Goal: Task Accomplishment & Management: Use online tool/utility

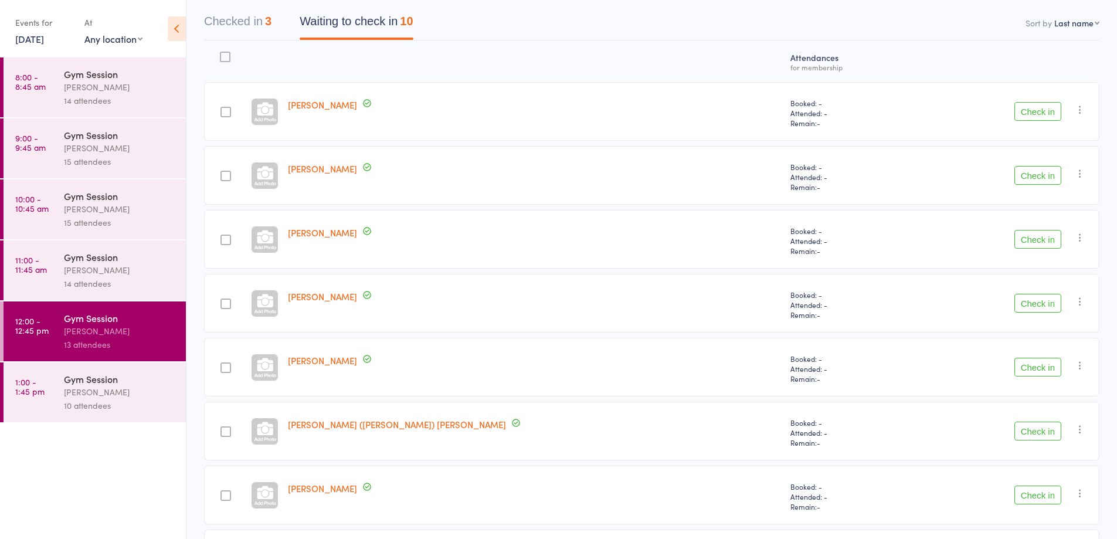
click at [1053, 113] on button "Check in" at bounding box center [1037, 111] width 47 height 19
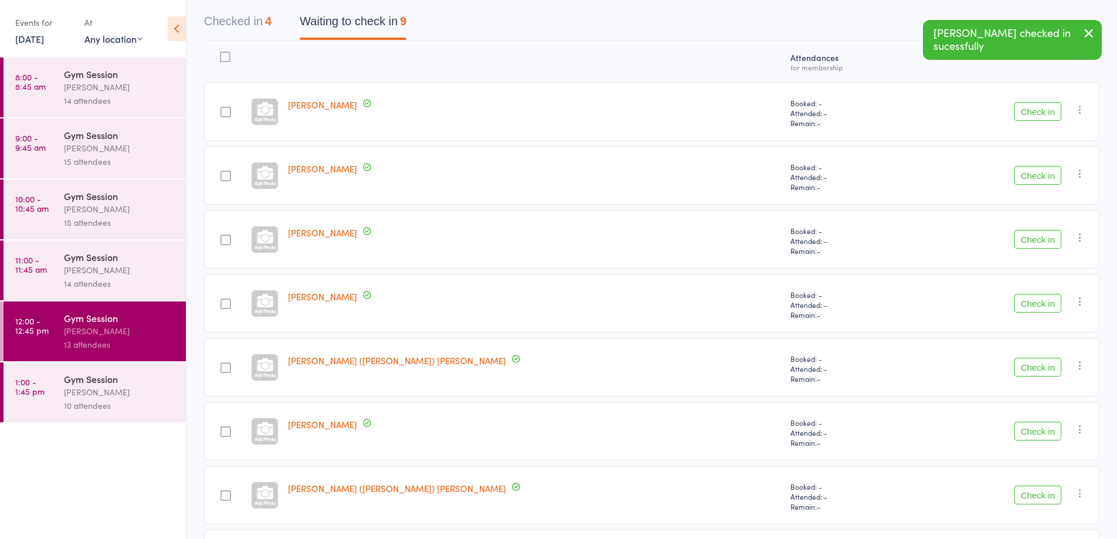
click at [1026, 176] on button "Check in" at bounding box center [1037, 175] width 47 height 19
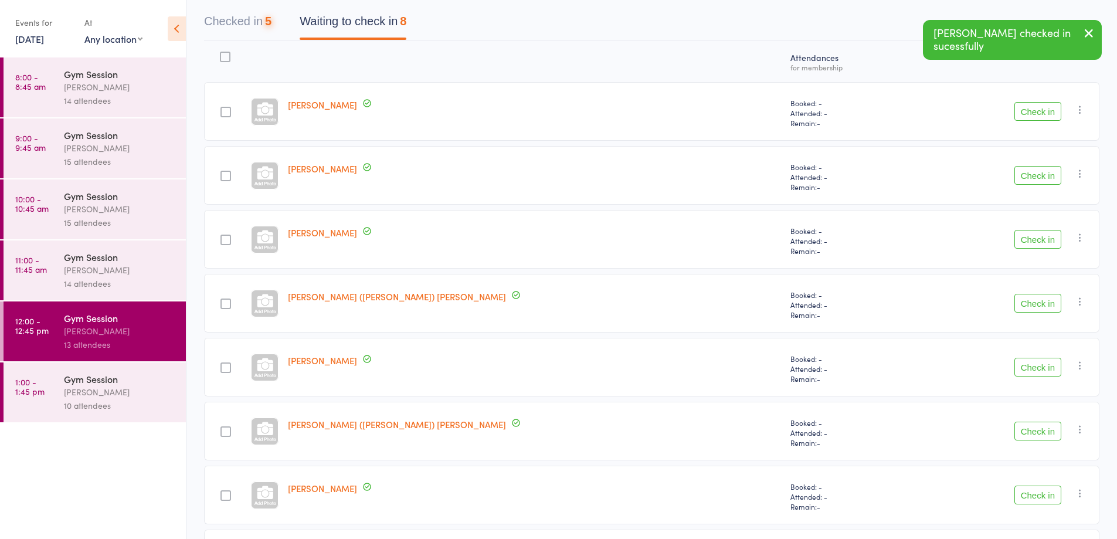
click at [1039, 176] on button "Check in" at bounding box center [1037, 175] width 47 height 19
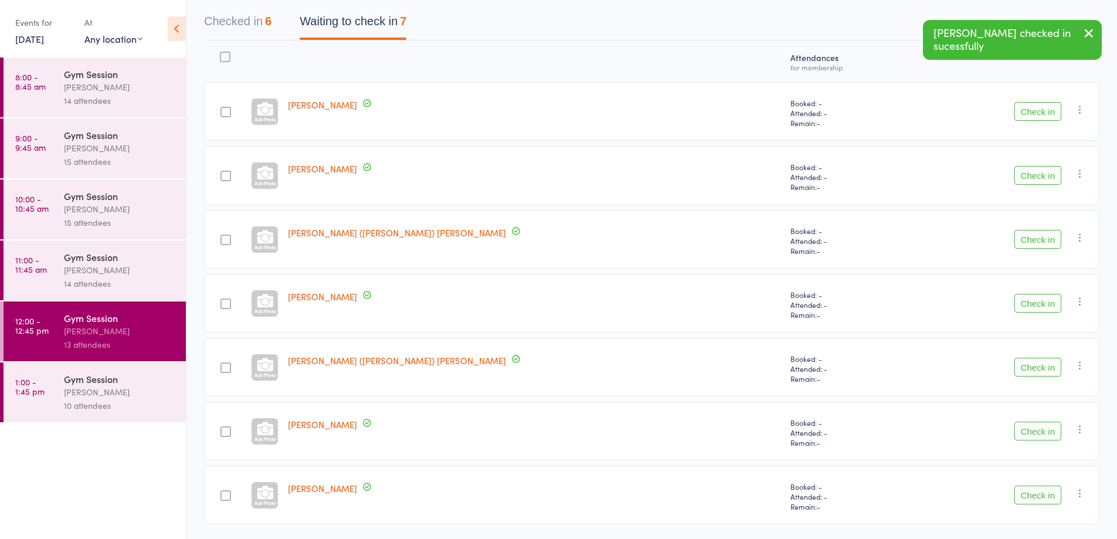
click at [1036, 179] on button "Check in" at bounding box center [1037, 175] width 47 height 19
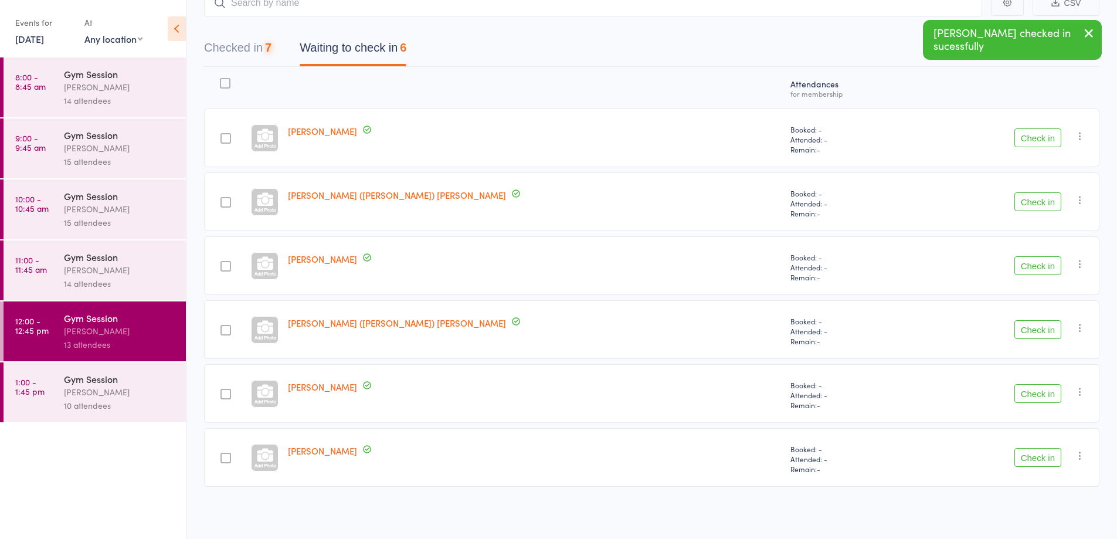
scroll to position [86, 0]
click at [1033, 202] on button "Check in" at bounding box center [1037, 201] width 47 height 19
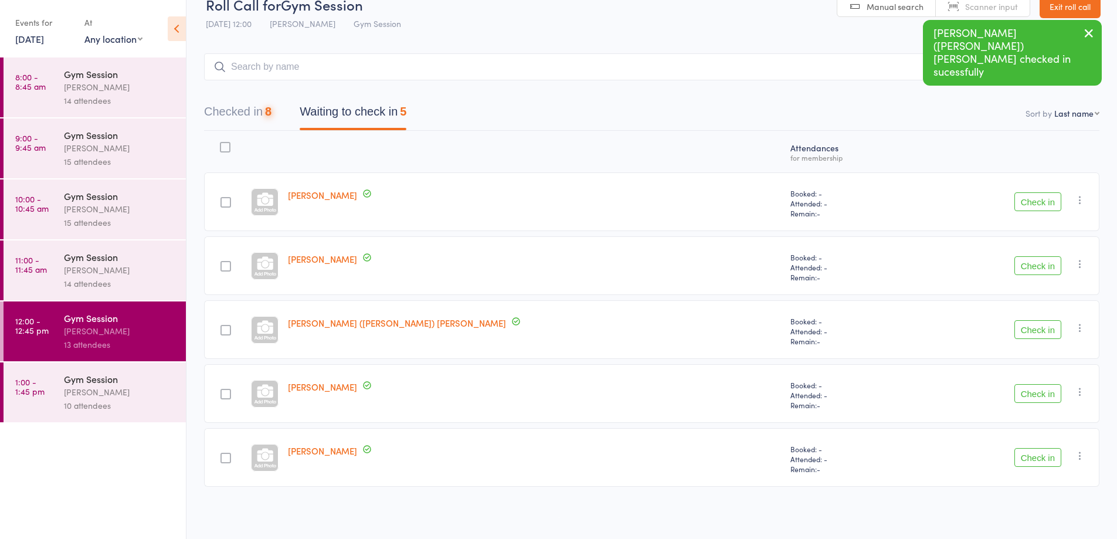
scroll to position [22, 0]
click at [1035, 245] on div "Check in Check in Send message Add Note Add Task Add Flag Remove [PERSON_NAME] …" at bounding box center [1007, 265] width 186 height 59
click at [1036, 266] on button "Check in" at bounding box center [1037, 265] width 47 height 19
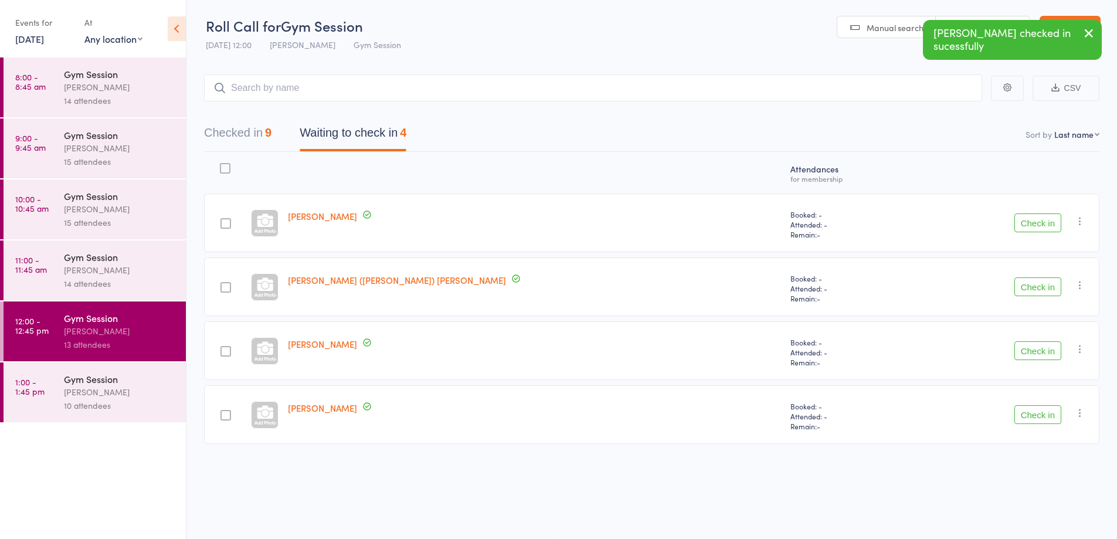
click at [1039, 286] on button "Check in" at bounding box center [1037, 286] width 47 height 19
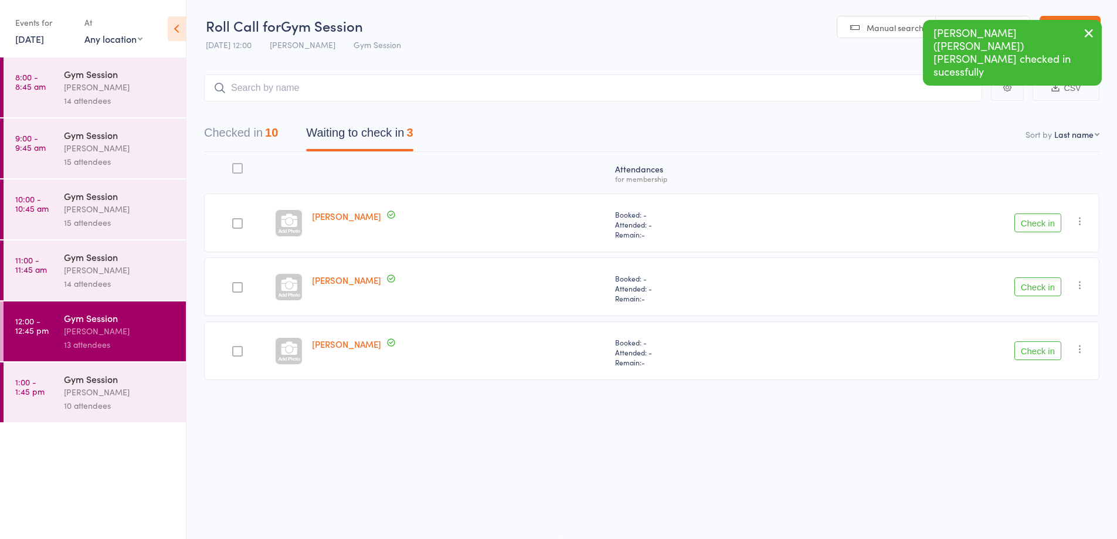
click at [1044, 289] on button "Check in" at bounding box center [1037, 286] width 47 height 19
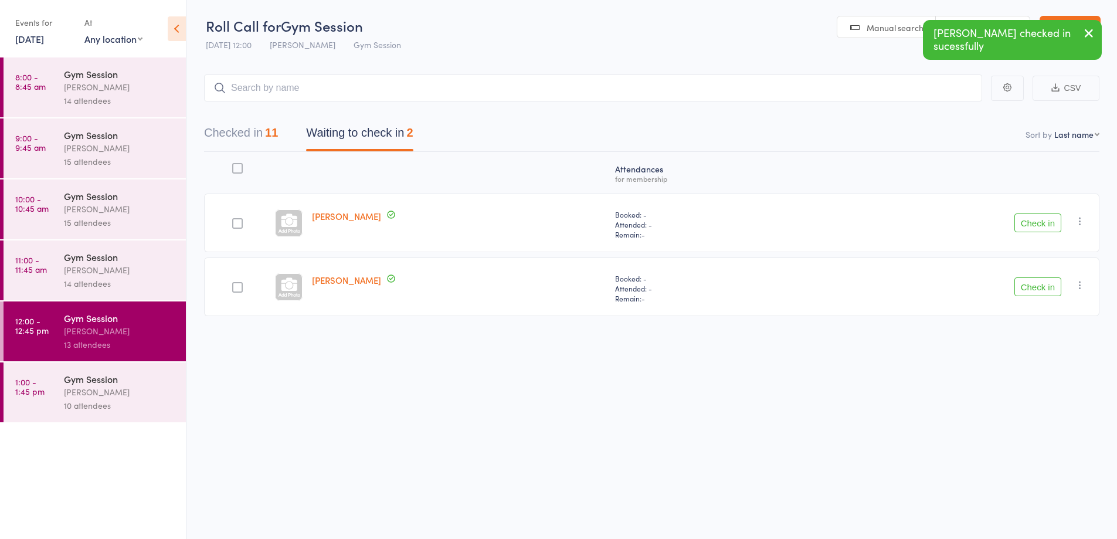
click at [1037, 289] on button "Check in" at bounding box center [1037, 286] width 47 height 19
click at [118, 282] on div "14 attendees" at bounding box center [120, 283] width 112 height 13
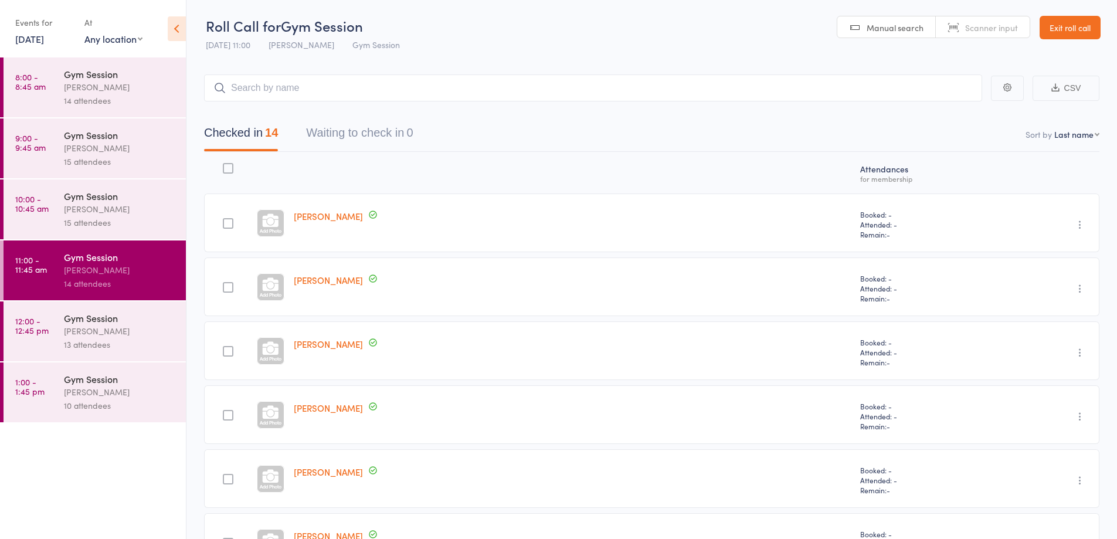
click at [121, 222] on div "15 attendees" at bounding box center [120, 222] width 112 height 13
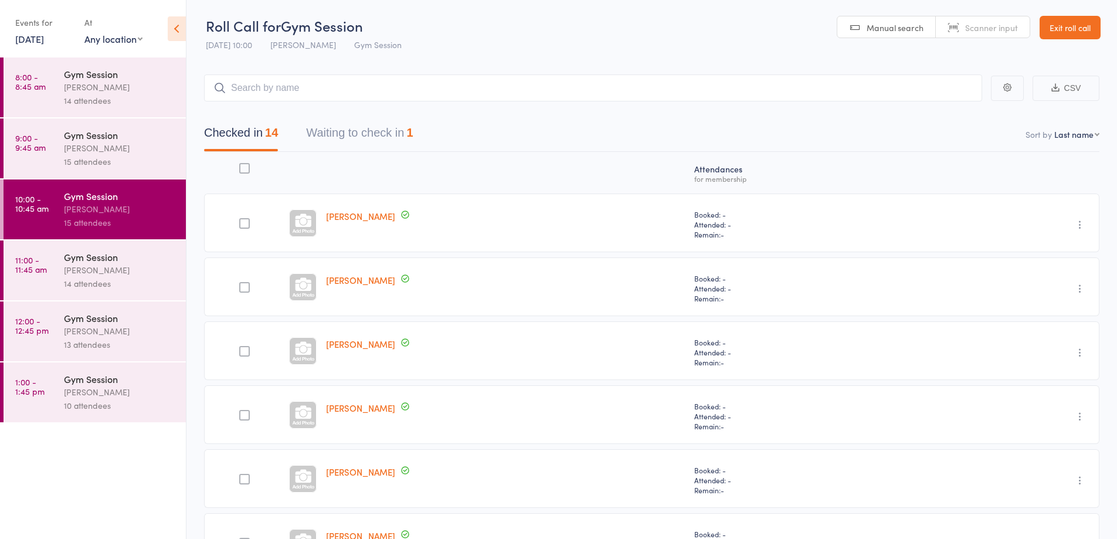
click at [352, 140] on button "Waiting to check in 1" at bounding box center [359, 135] width 107 height 31
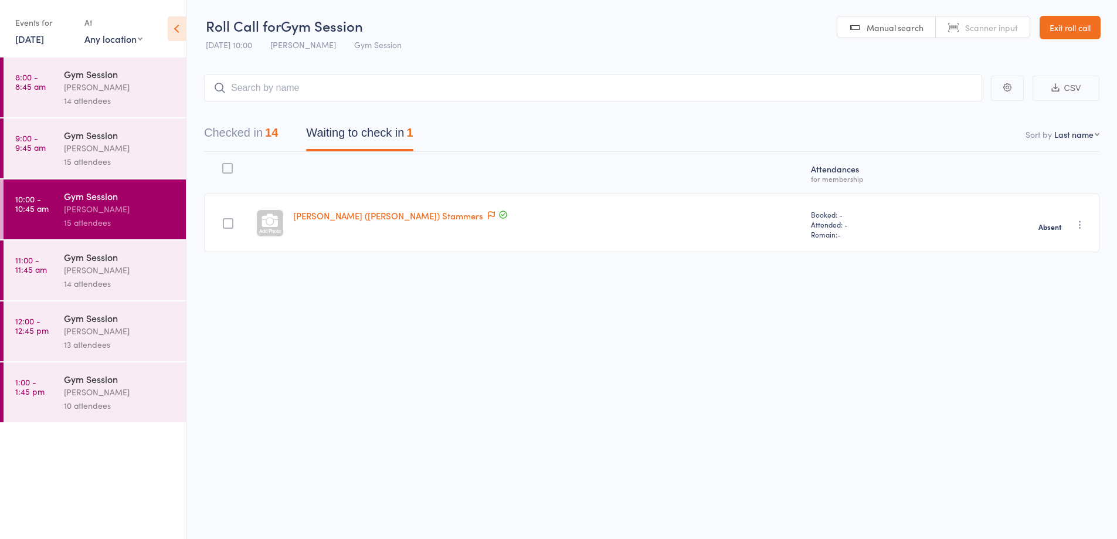
click at [118, 398] on div "[PERSON_NAME]" at bounding box center [120, 391] width 112 height 13
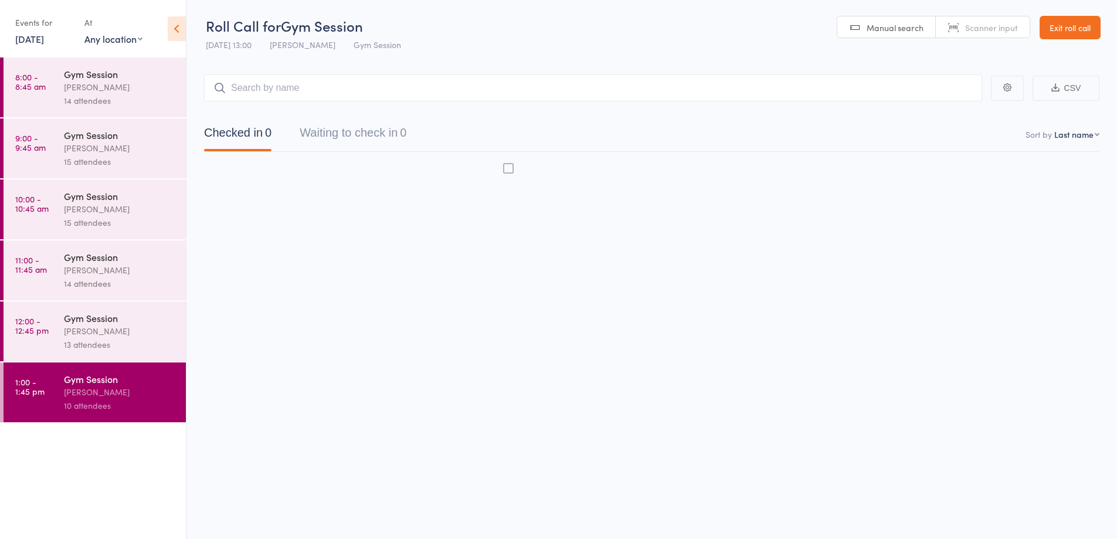
click at [154, 384] on div "Gym Session" at bounding box center [120, 378] width 112 height 13
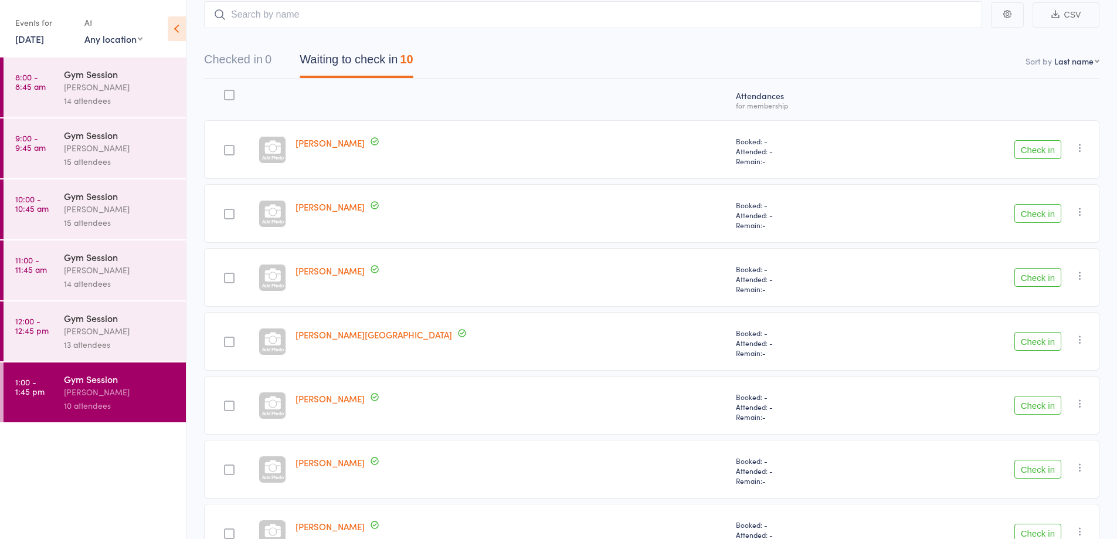
scroll to position [341, 0]
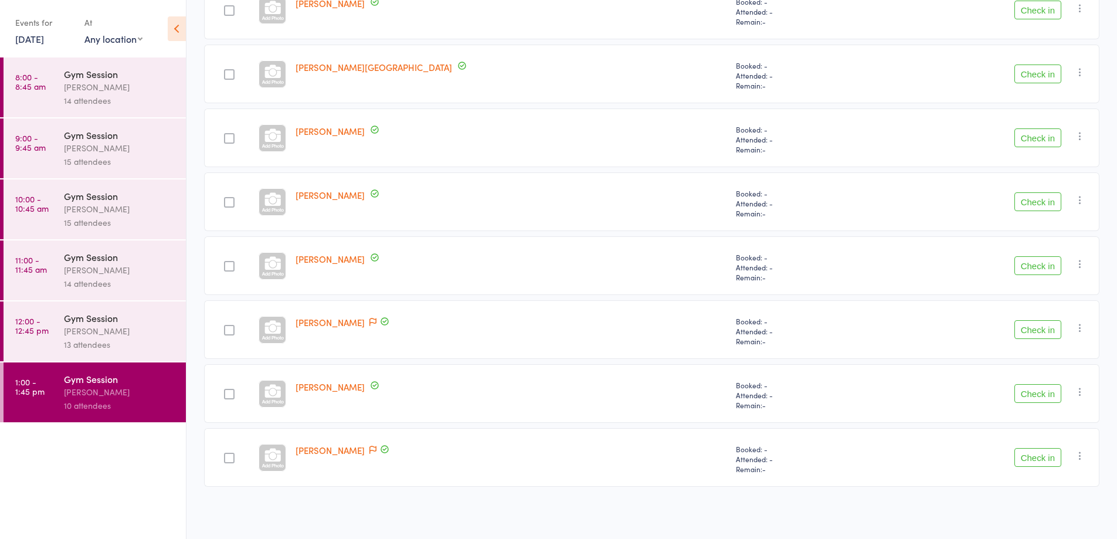
click at [1037, 396] on button "Check in" at bounding box center [1037, 393] width 47 height 19
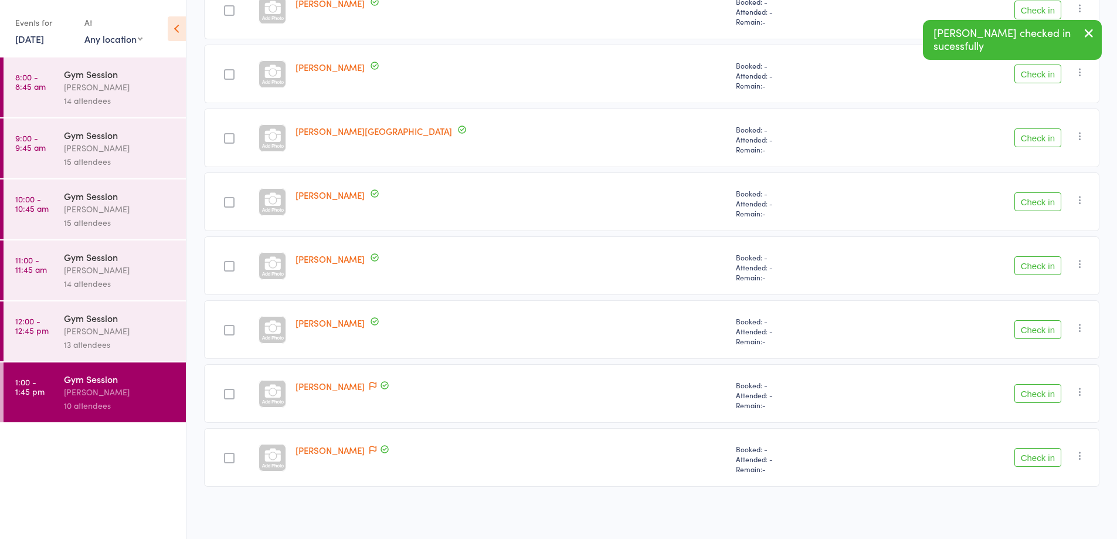
scroll to position [277, 0]
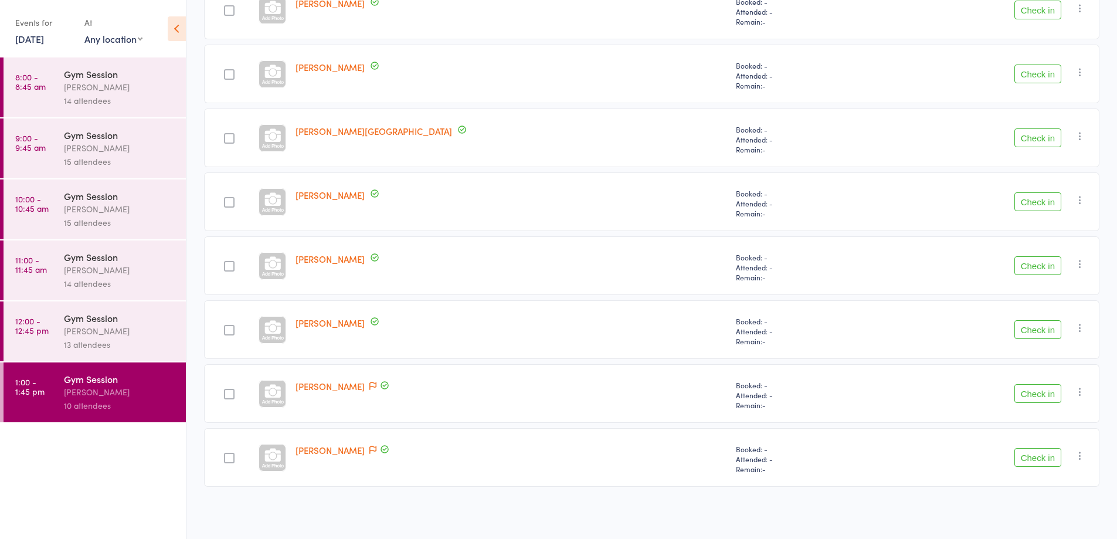
click at [1041, 71] on button "Check in" at bounding box center [1037, 74] width 47 height 19
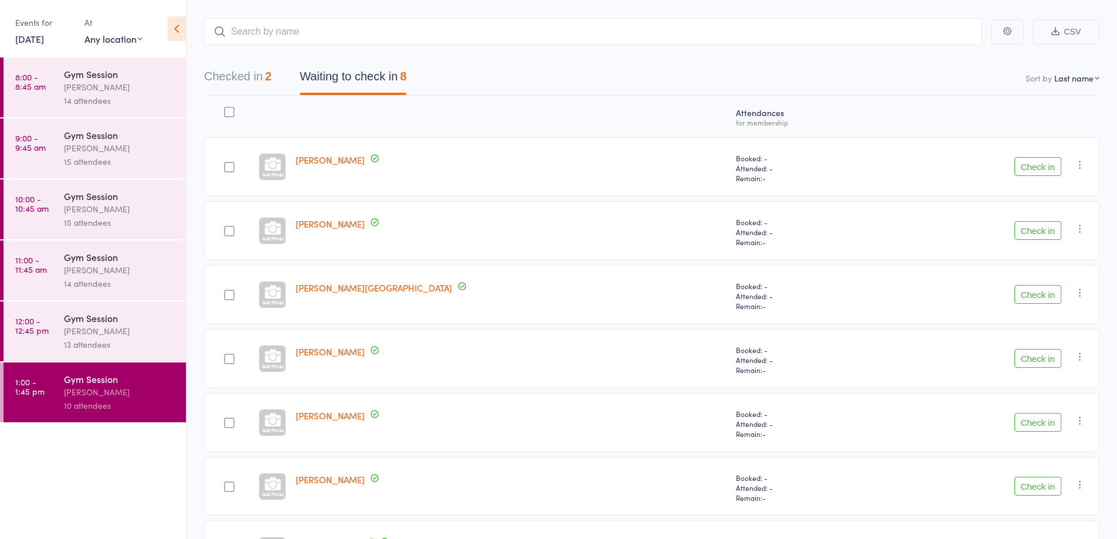
scroll to position [55, 0]
click at [1036, 296] on button "Check in" at bounding box center [1037, 296] width 47 height 19
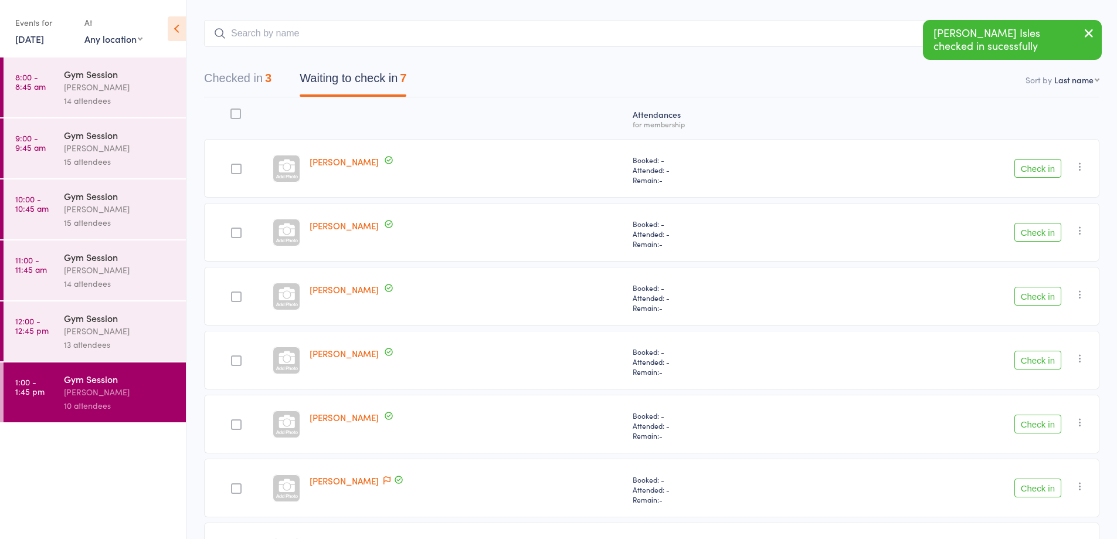
click at [1017, 362] on button "Check in" at bounding box center [1037, 360] width 47 height 19
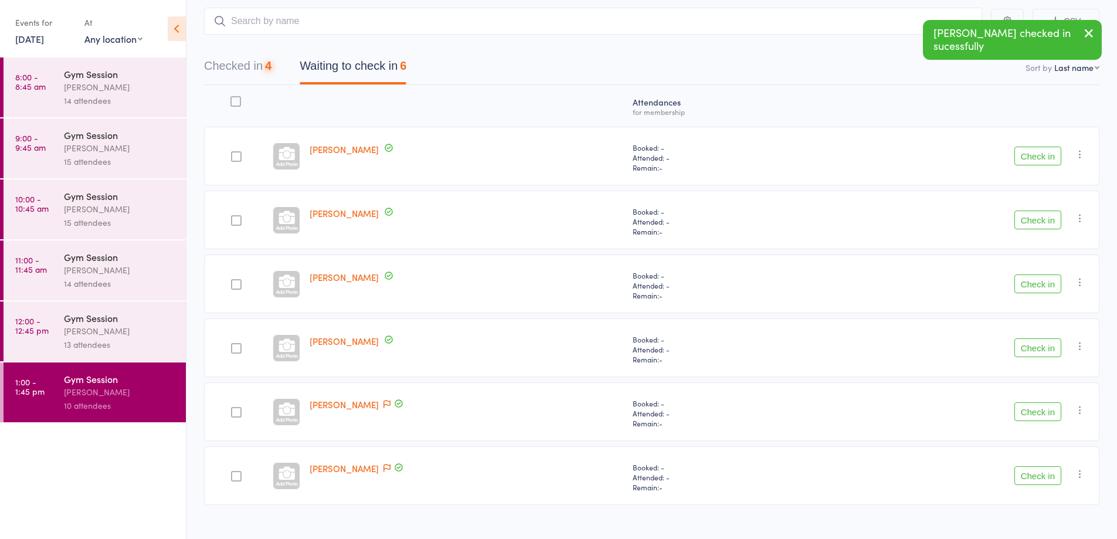
scroll to position [86, 0]
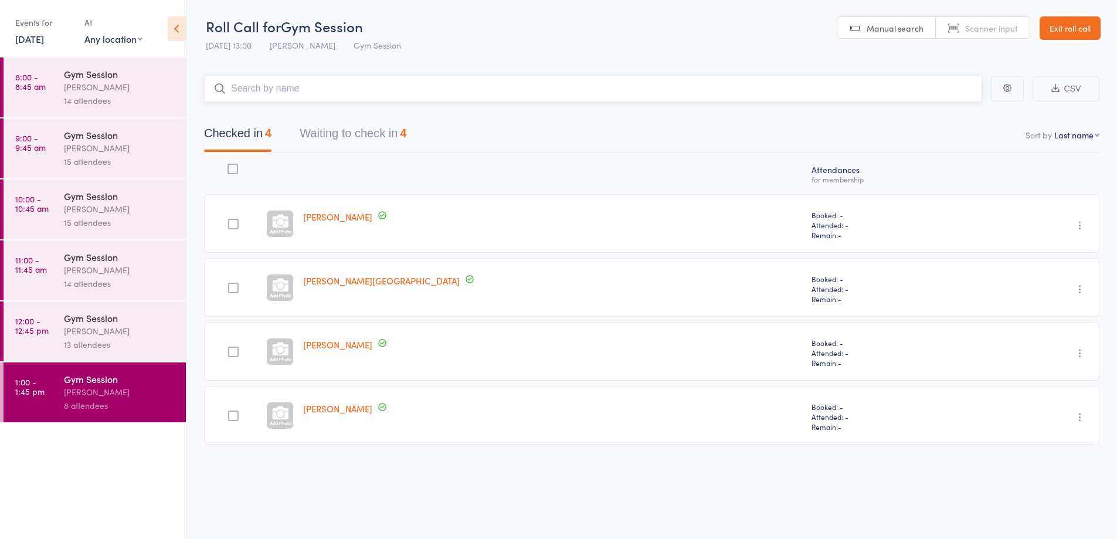
click at [396, 130] on button "Waiting to check in 4" at bounding box center [353, 136] width 107 height 31
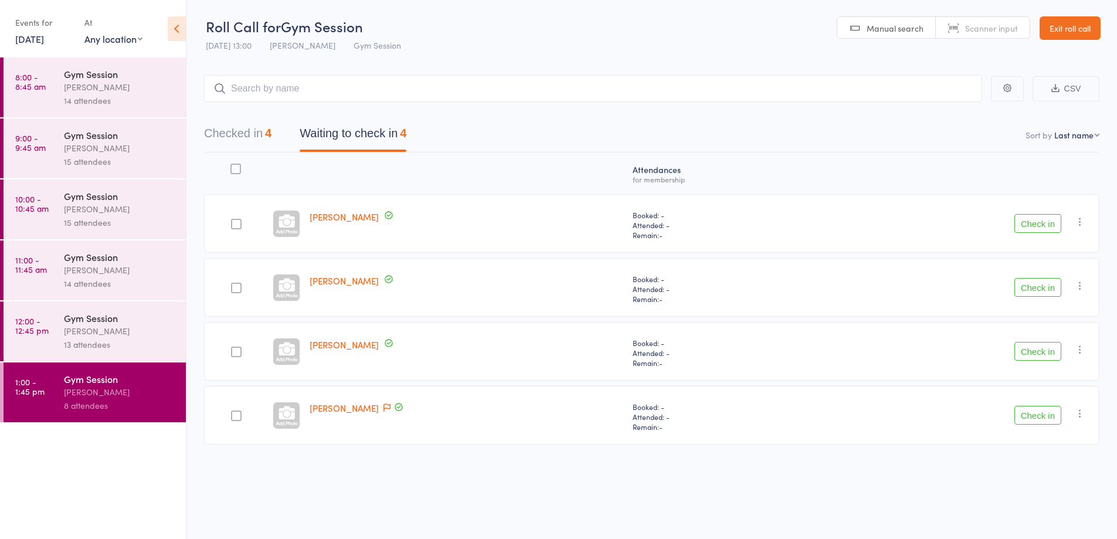
click at [1037, 415] on button "Check in" at bounding box center [1037, 415] width 47 height 19
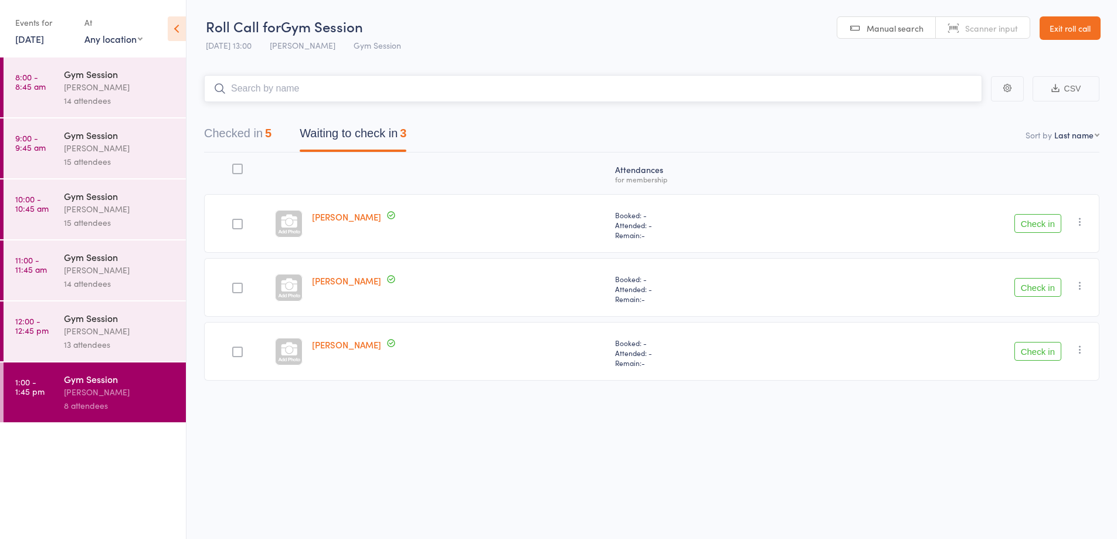
click at [420, 85] on input "search" at bounding box center [593, 88] width 778 height 27
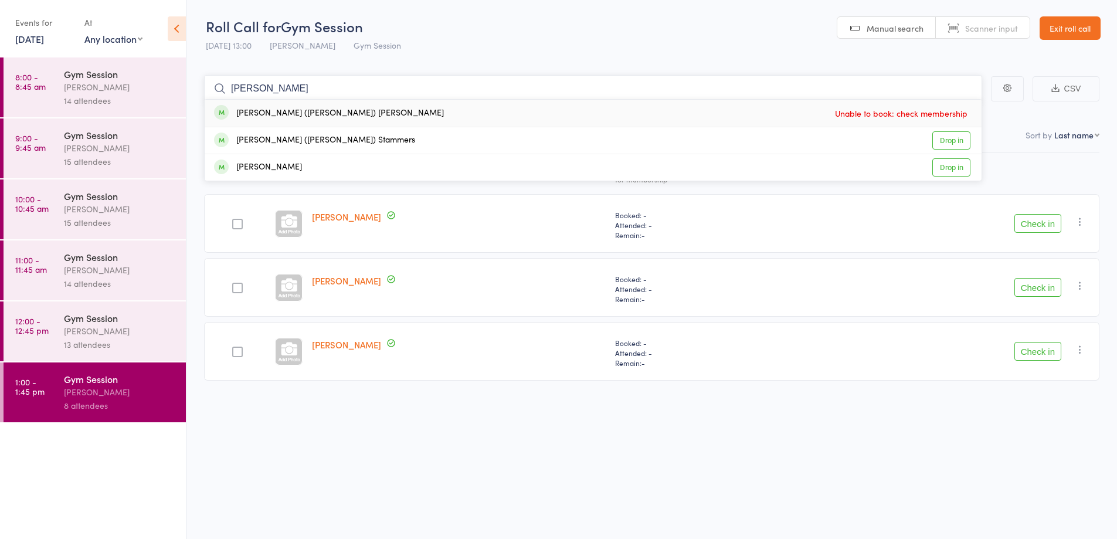
type input "trish"
click at [949, 137] on link "Drop in" at bounding box center [951, 140] width 38 height 18
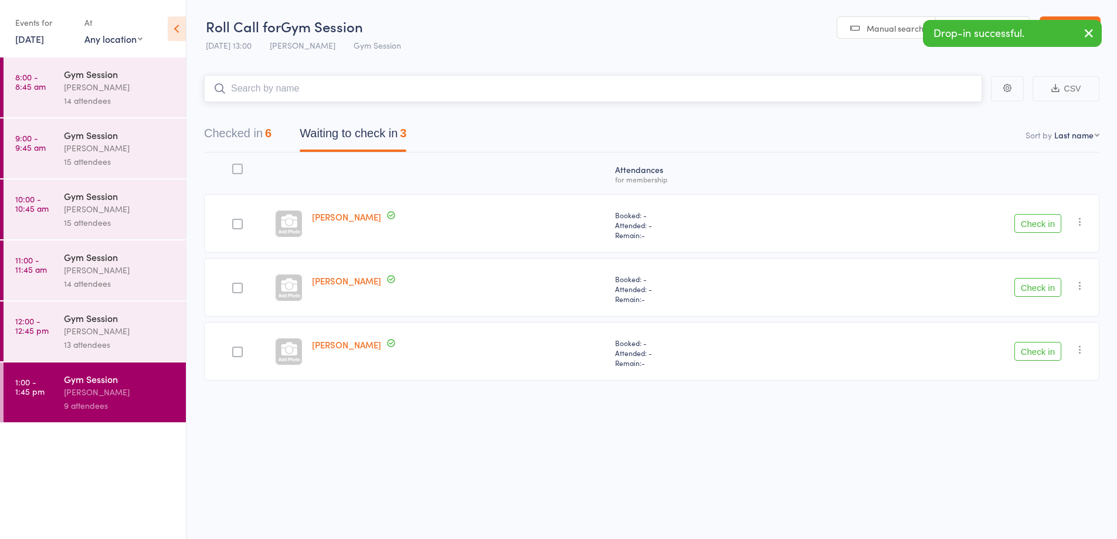
click at [257, 144] on button "Checked in 6" at bounding box center [237, 136] width 67 height 31
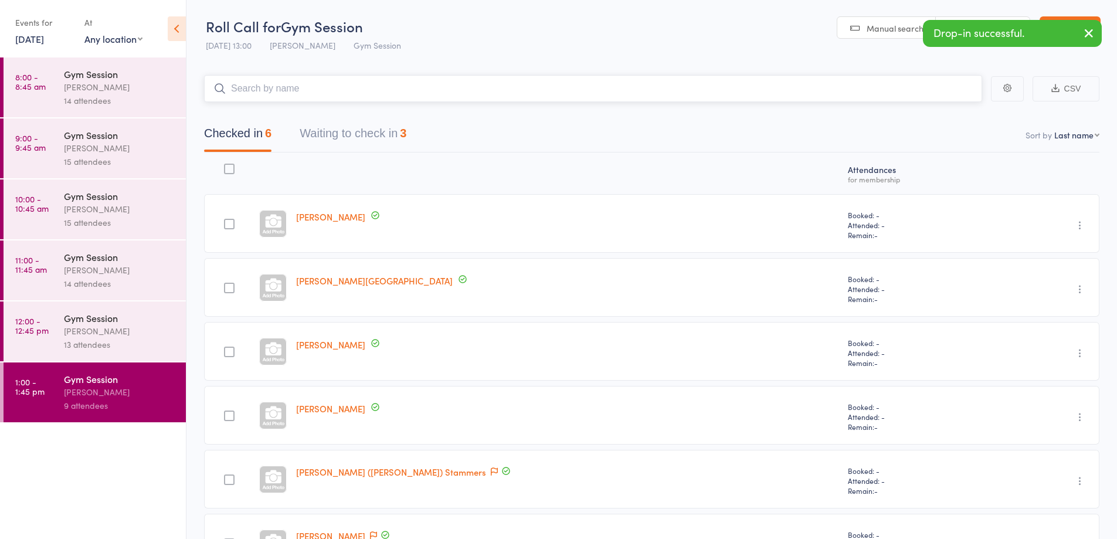
click at [399, 133] on button "Waiting to check in 3" at bounding box center [353, 136] width 107 height 31
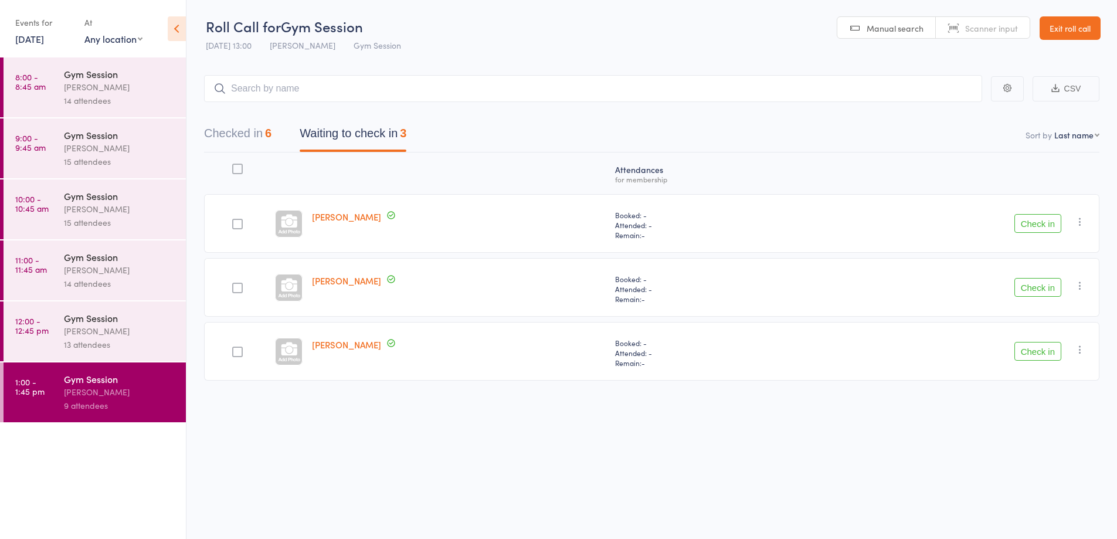
click at [1040, 224] on button "Check in" at bounding box center [1037, 223] width 47 height 19
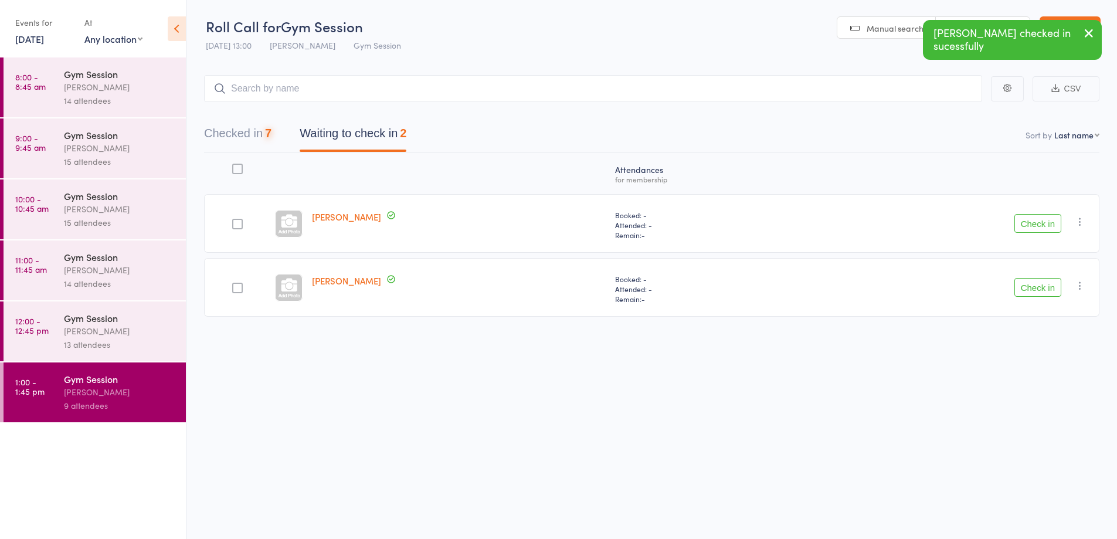
click at [1037, 287] on button "Check in" at bounding box center [1037, 287] width 47 height 19
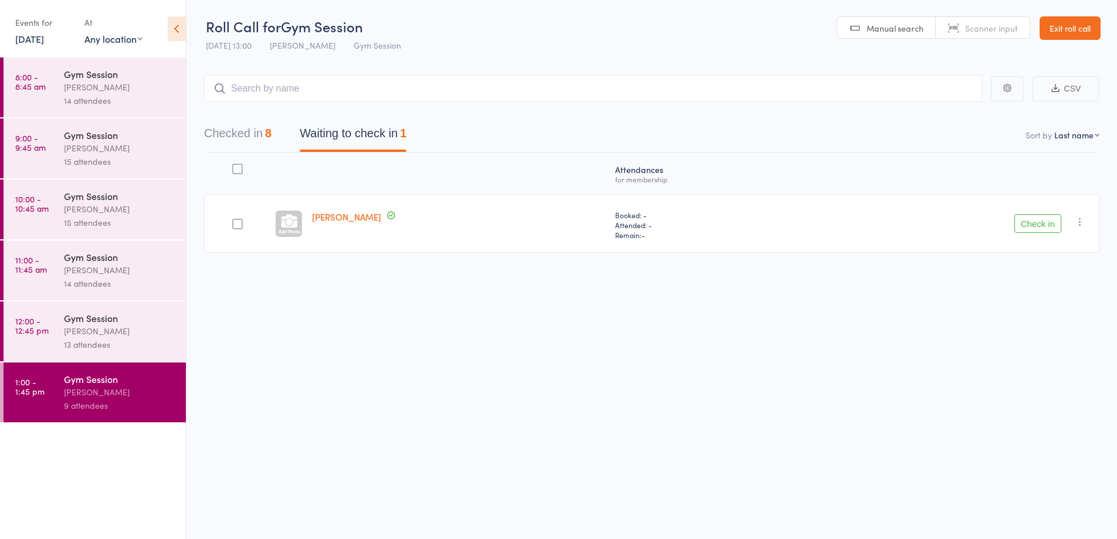
click at [1034, 225] on button "Check in" at bounding box center [1037, 223] width 47 height 19
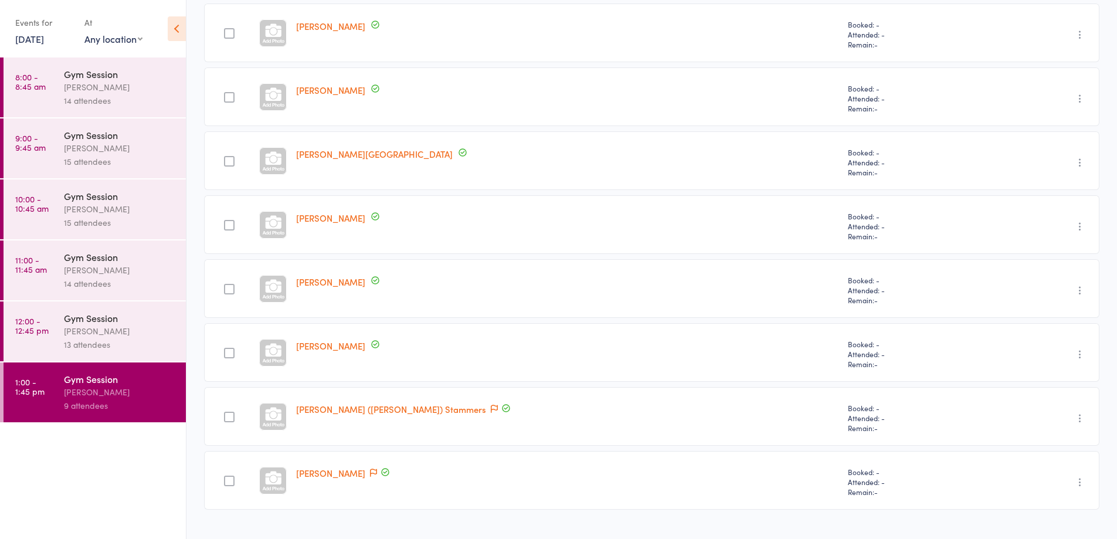
scroll to position [277, 0]
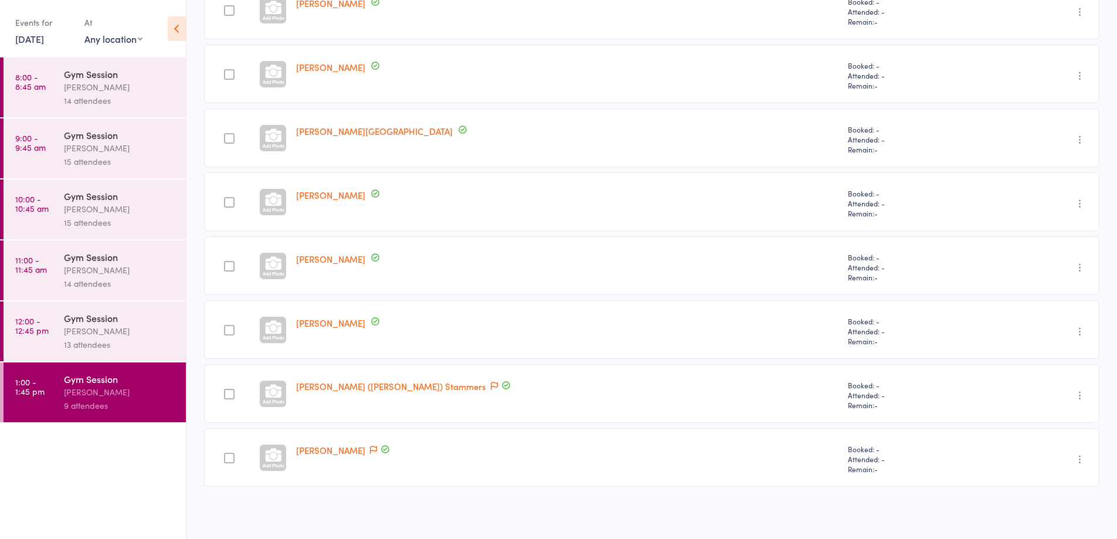
click at [119, 340] on div "13 attendees" at bounding box center [120, 344] width 112 height 13
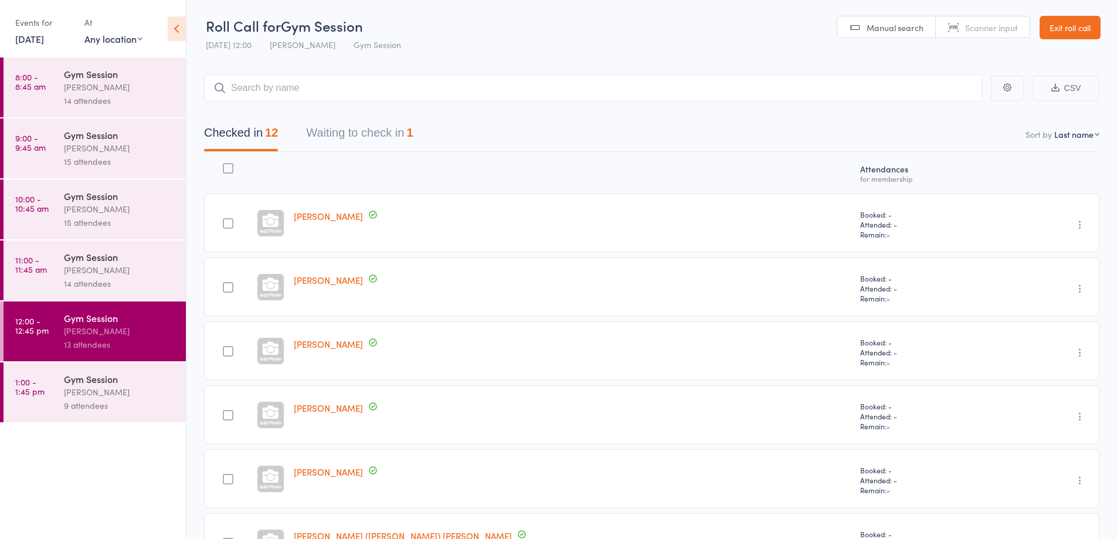
click at [376, 132] on button "Waiting to check in 1" at bounding box center [359, 135] width 107 height 31
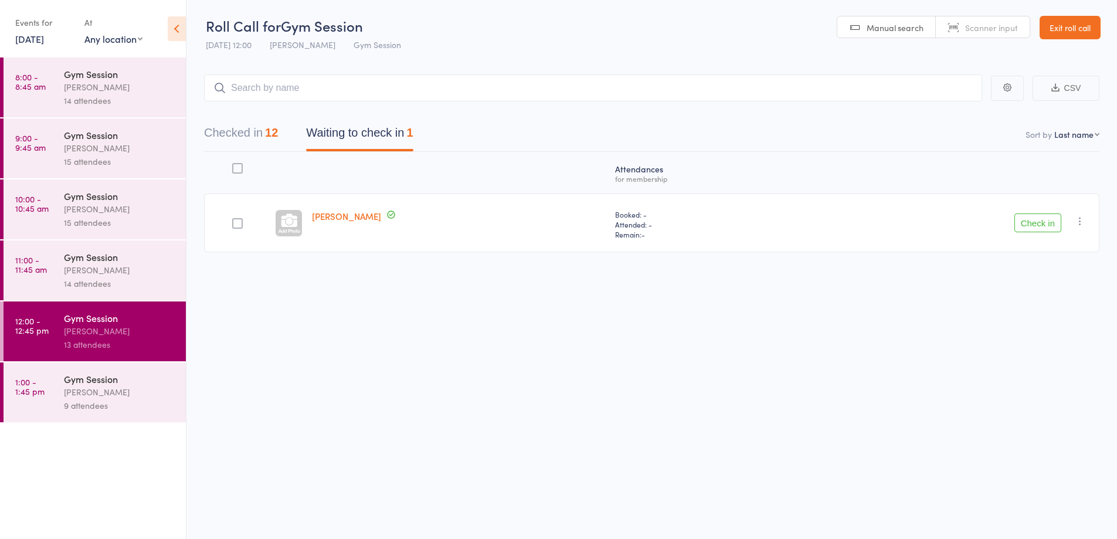
click at [1041, 219] on button "Check in" at bounding box center [1037, 222] width 47 height 19
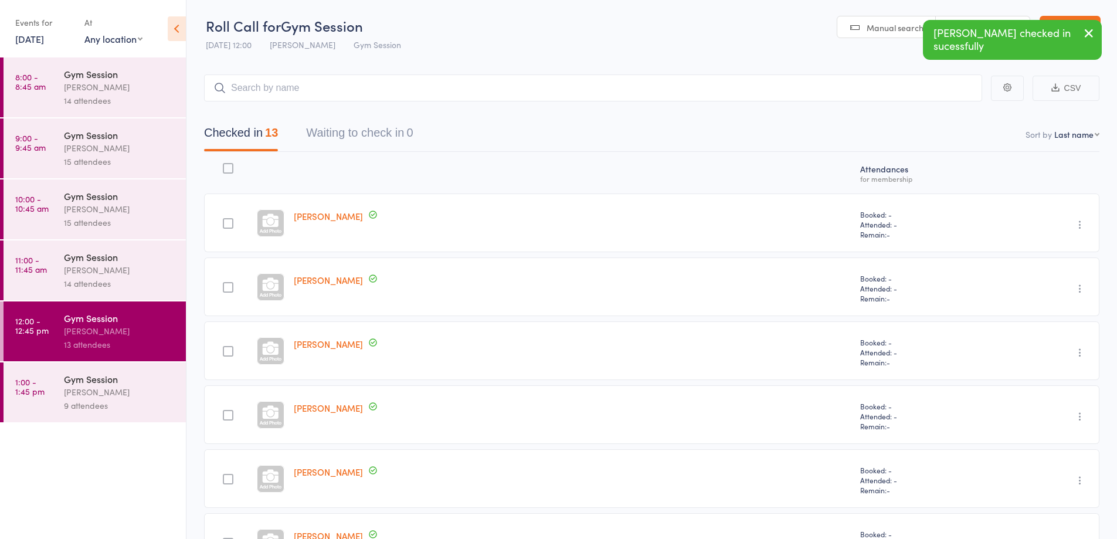
click at [126, 281] on div "14 attendees" at bounding box center [120, 283] width 112 height 13
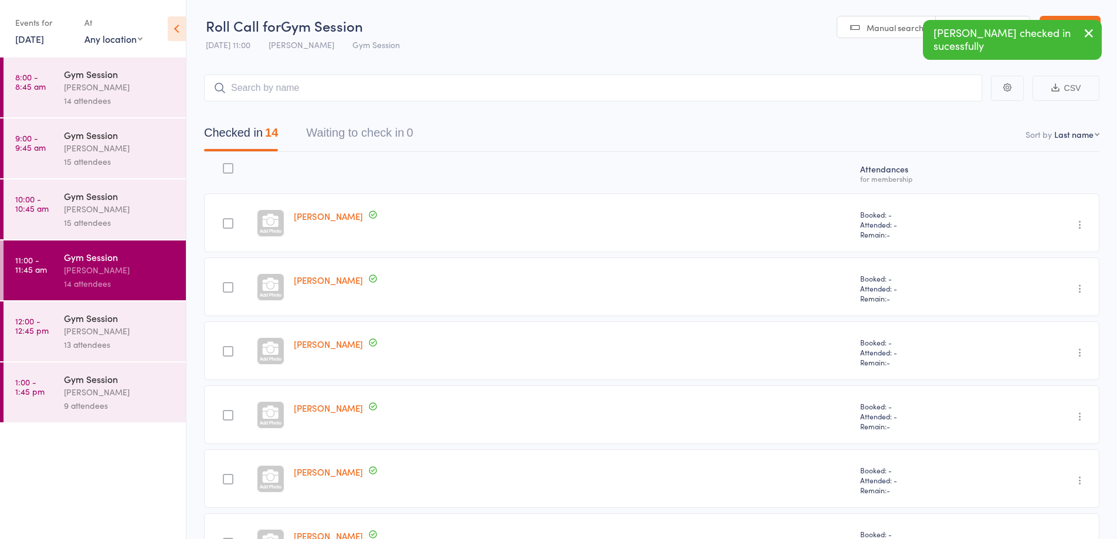
click at [1078, 38] on button "button" at bounding box center [1089, 34] width 26 height 27
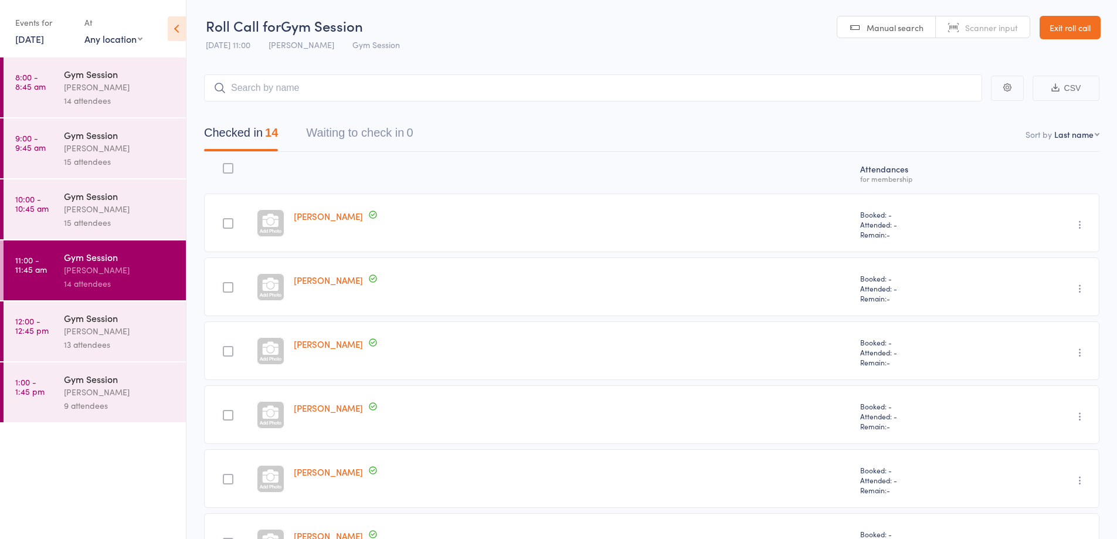
click at [1081, 25] on link "Exit roll call" at bounding box center [1070, 27] width 61 height 23
